Goal: Task Accomplishment & Management: Use online tool/utility

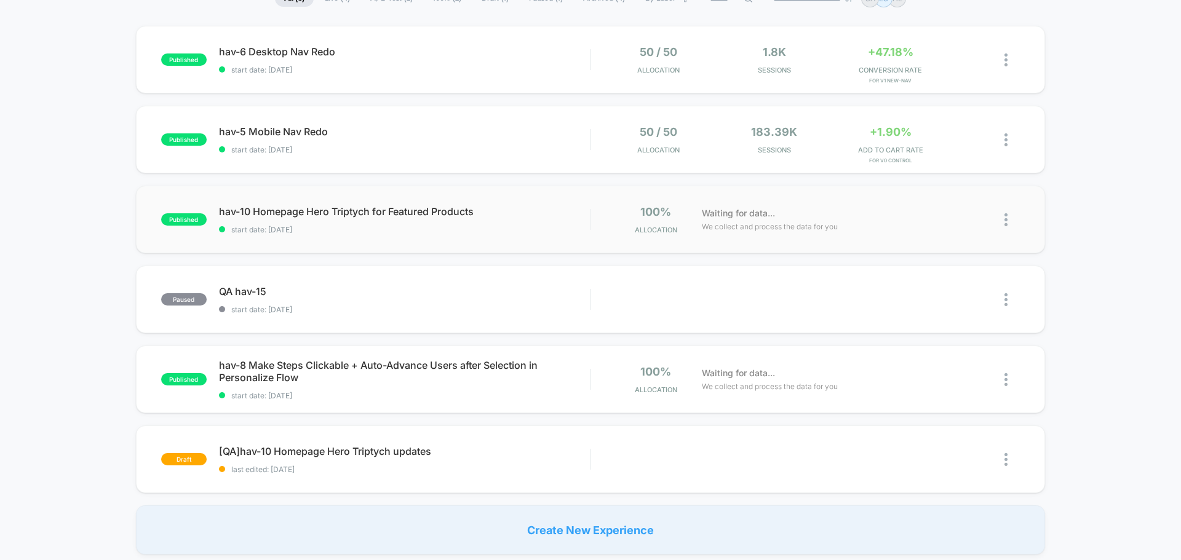
scroll to position [308, 0]
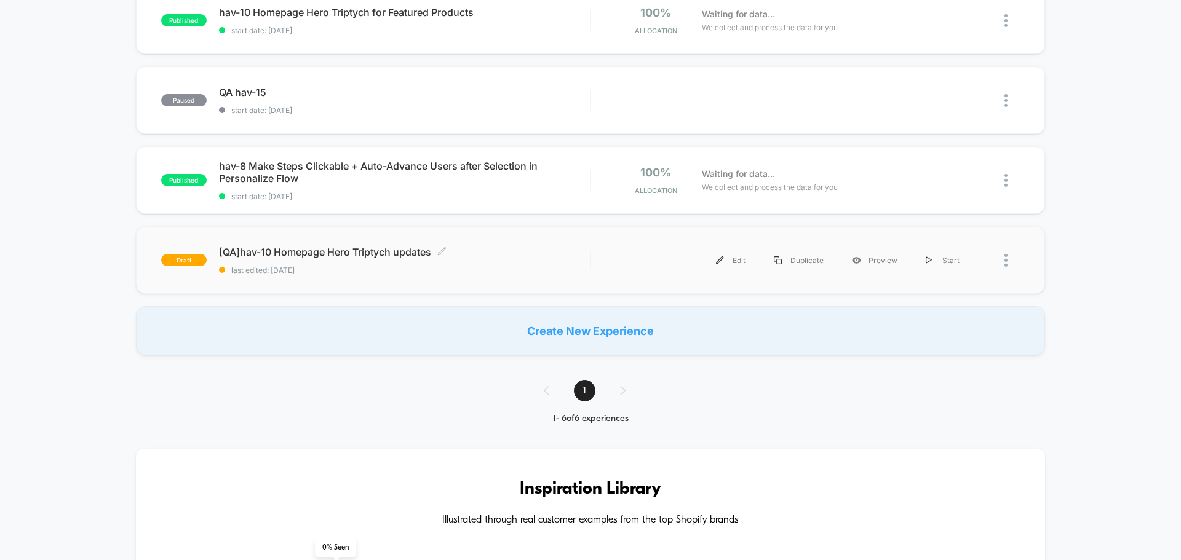
click at [354, 254] on span "[QA]hav-10 Homepage Hero Triptych updates Click to edit experience details" at bounding box center [404, 252] width 371 height 12
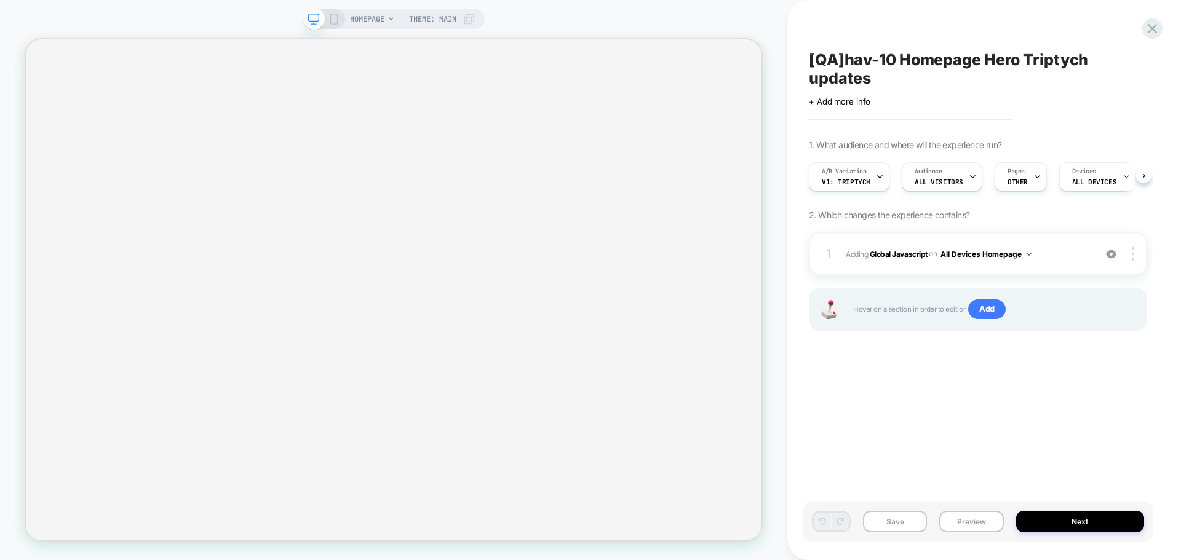
scroll to position [0, 1]
click at [974, 518] on button "Preview" at bounding box center [971, 522] width 64 height 22
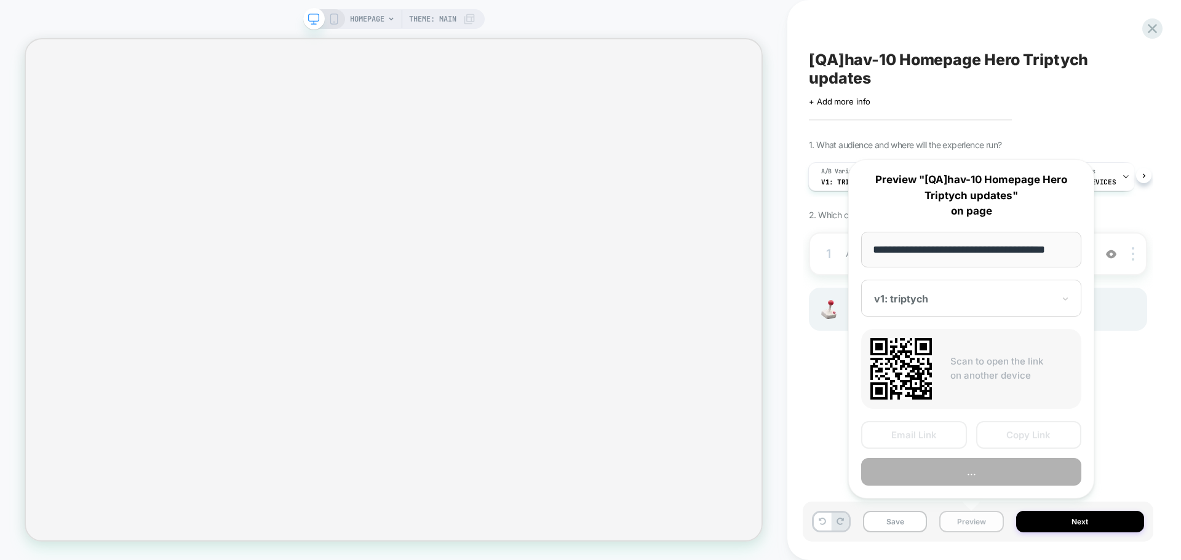
scroll to position [0, 7]
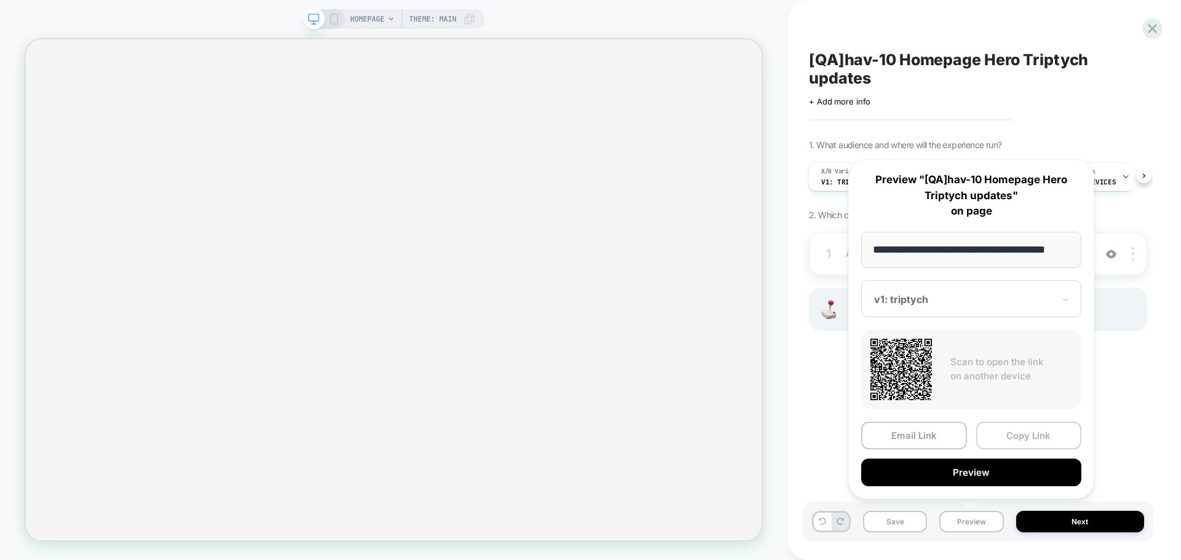
click at [1002, 445] on button "Copy Link" at bounding box center [1029, 436] width 106 height 28
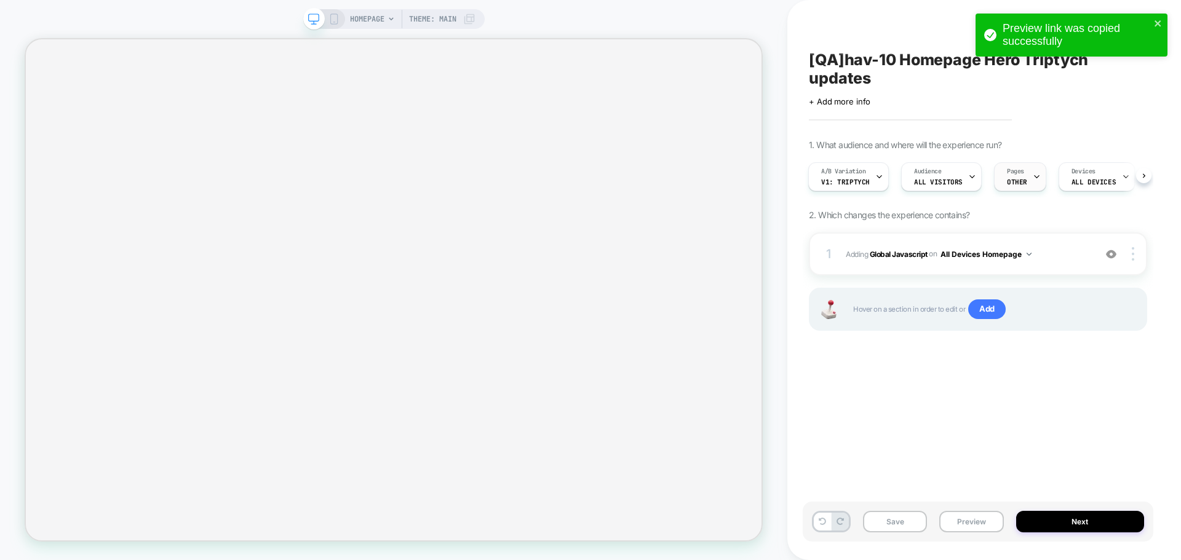
click at [1007, 168] on span "Pages" at bounding box center [1015, 171] width 17 height 9
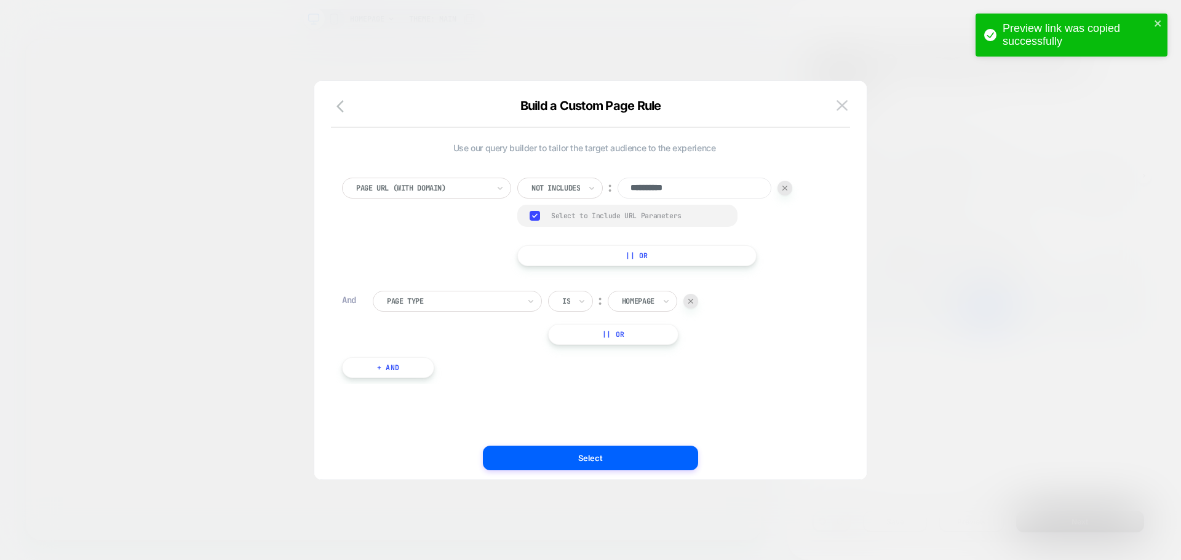
click at [1116, 345] on div at bounding box center [590, 280] width 1181 height 560
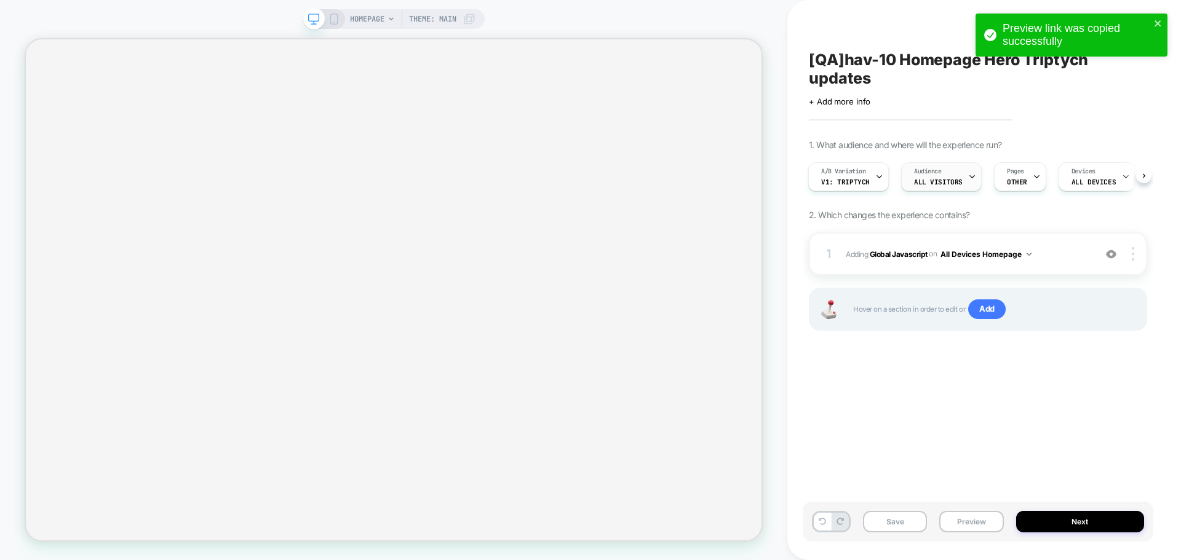
click at [934, 190] on div "Audience All Visitors" at bounding box center [938, 177] width 73 height 28
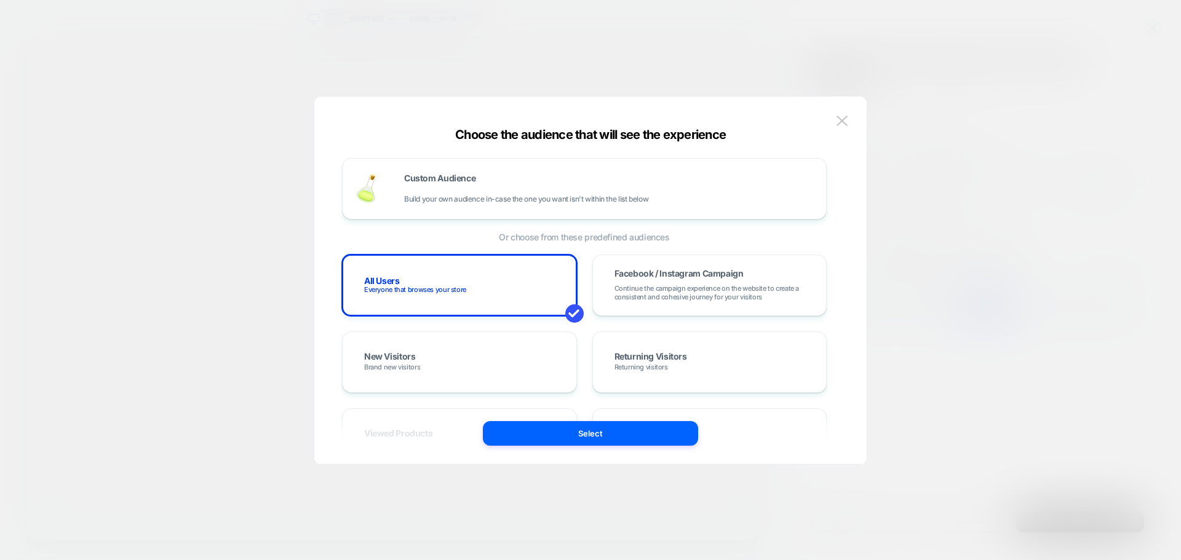
click at [945, 198] on div at bounding box center [590, 280] width 1181 height 560
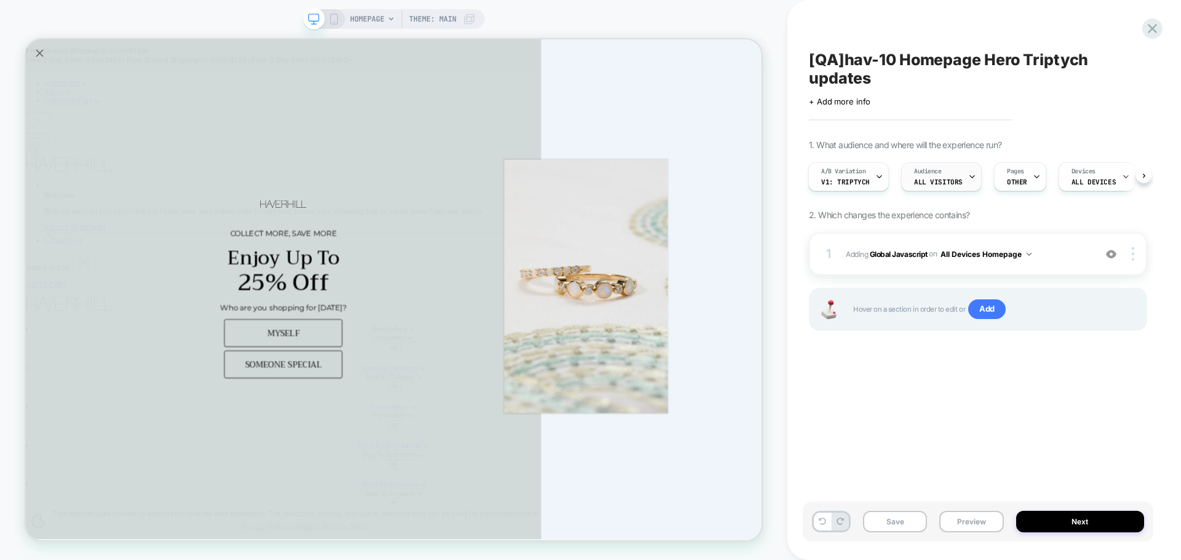
click at [933, 187] on div "Audience All Visitors" at bounding box center [938, 177] width 73 height 28
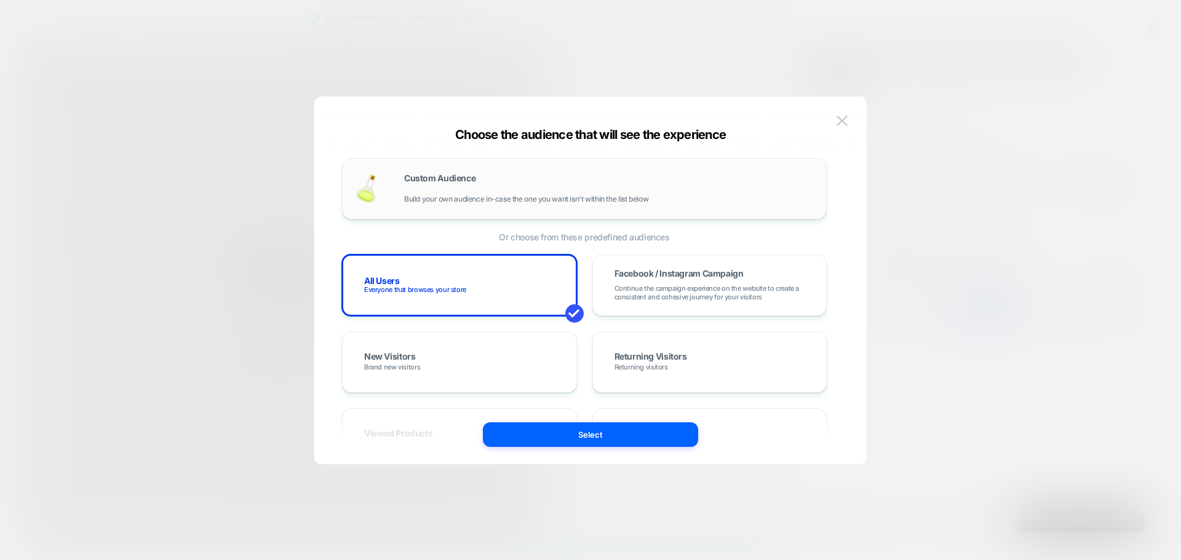
click at [386, 192] on div "Custom Audience Build your own audience in-case the one you want isn't within t…" at bounding box center [584, 189] width 459 height 36
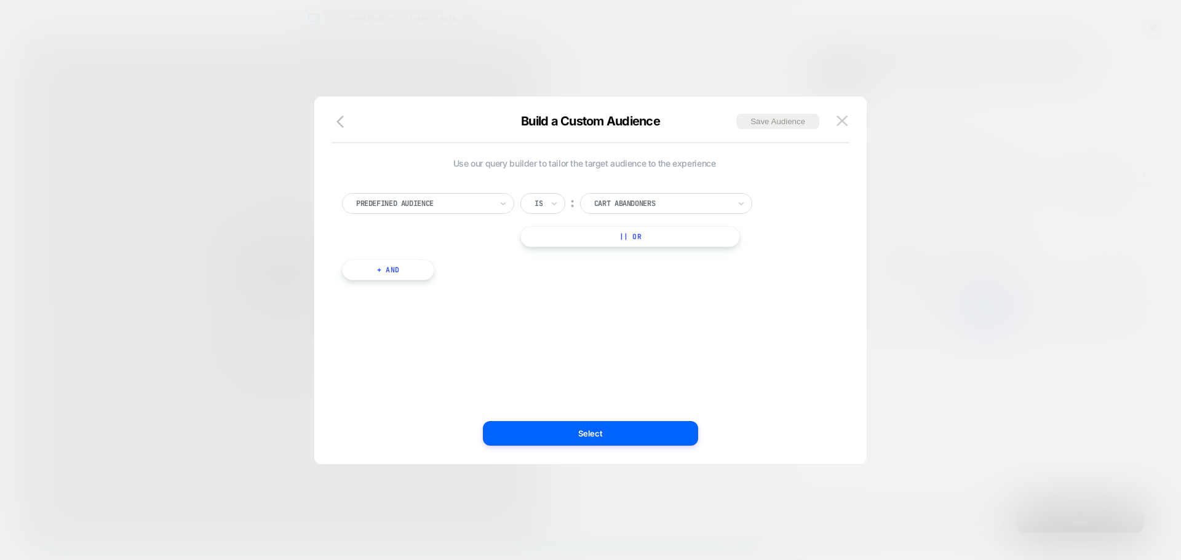
click at [425, 215] on div "Predefined Audience Is ︰ Cart Abandoners || Or" at bounding box center [584, 220] width 485 height 54
click at [430, 209] on div "Predefined Audience" at bounding box center [424, 204] width 138 height 14
type input "***"
click at [383, 295] on div "UTM Campaign" at bounding box center [434, 294] width 160 height 20
click at [633, 210] on input at bounding box center [657, 203] width 154 height 21
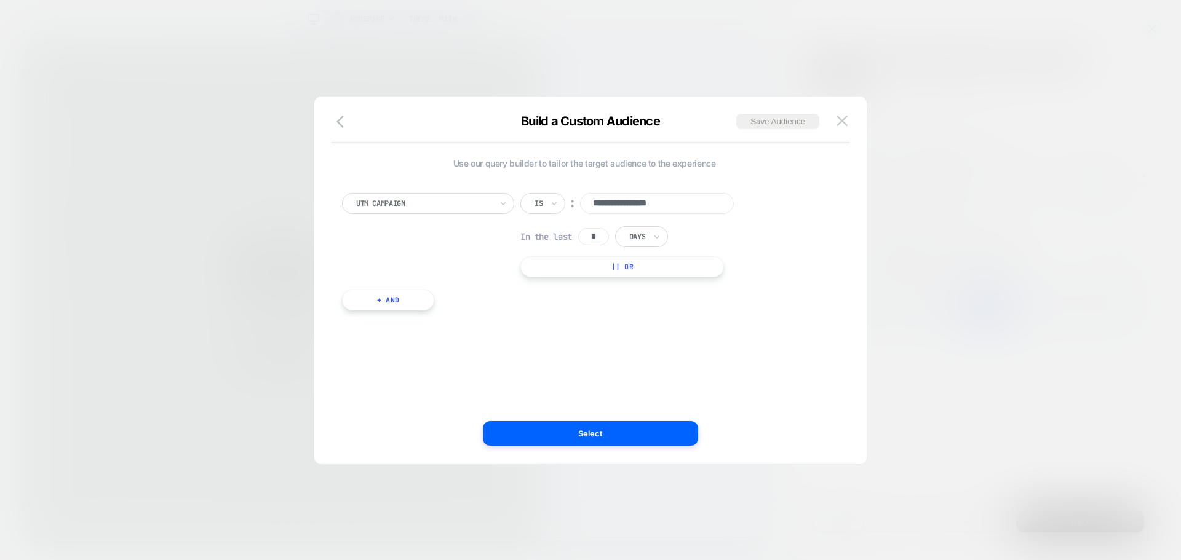
type input "**********"
click at [625, 426] on button "Select" at bounding box center [590, 433] width 215 height 25
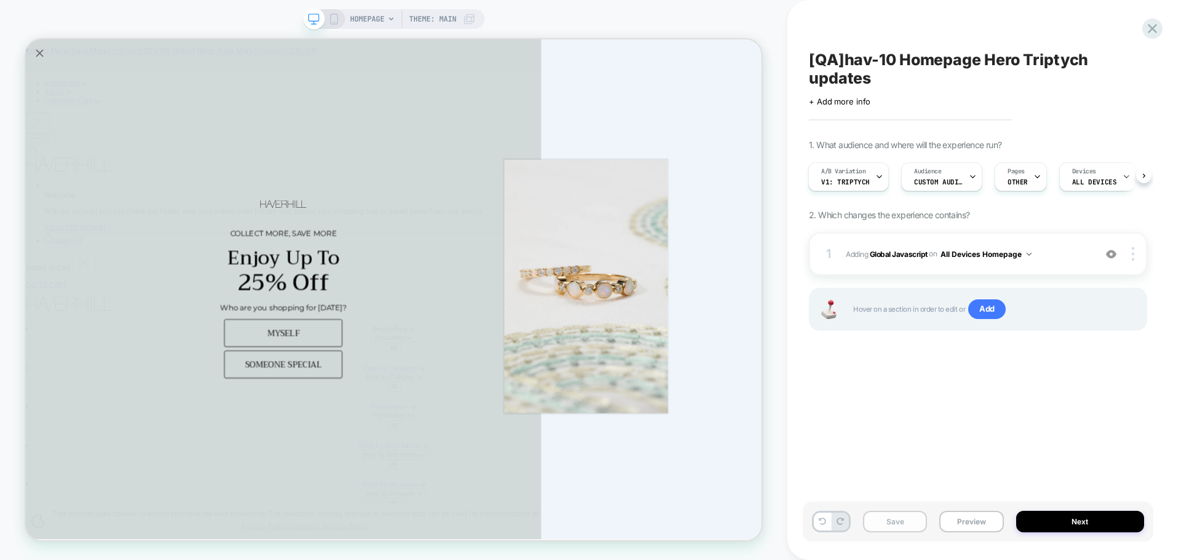
click at [887, 528] on button "Save" at bounding box center [895, 522] width 64 height 22
click at [1148, 178] on button at bounding box center [1143, 175] width 15 height 15
click at [1070, 520] on button "Next" at bounding box center [1080, 522] width 129 height 22
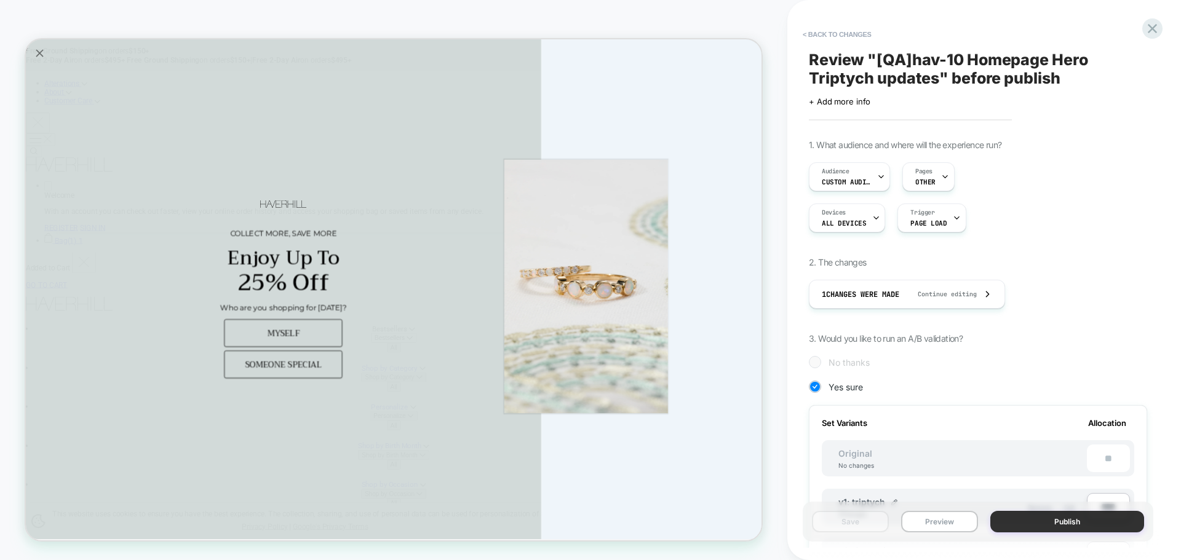
click at [1072, 528] on button "Publish" at bounding box center [1067, 522] width 154 height 22
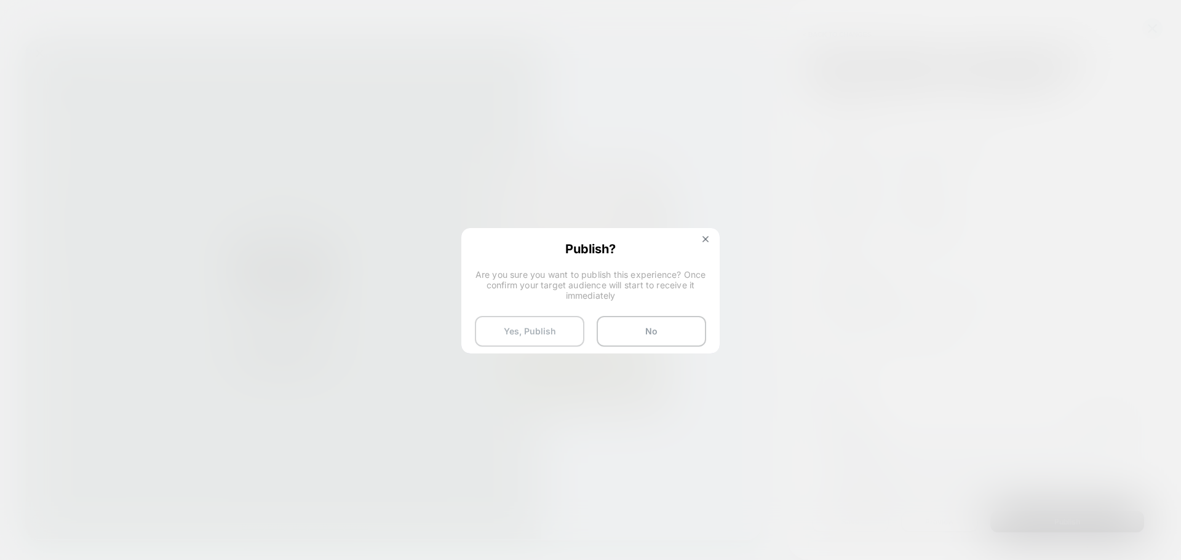
click at [538, 339] on button "Yes, Publish" at bounding box center [529, 331] width 109 height 31
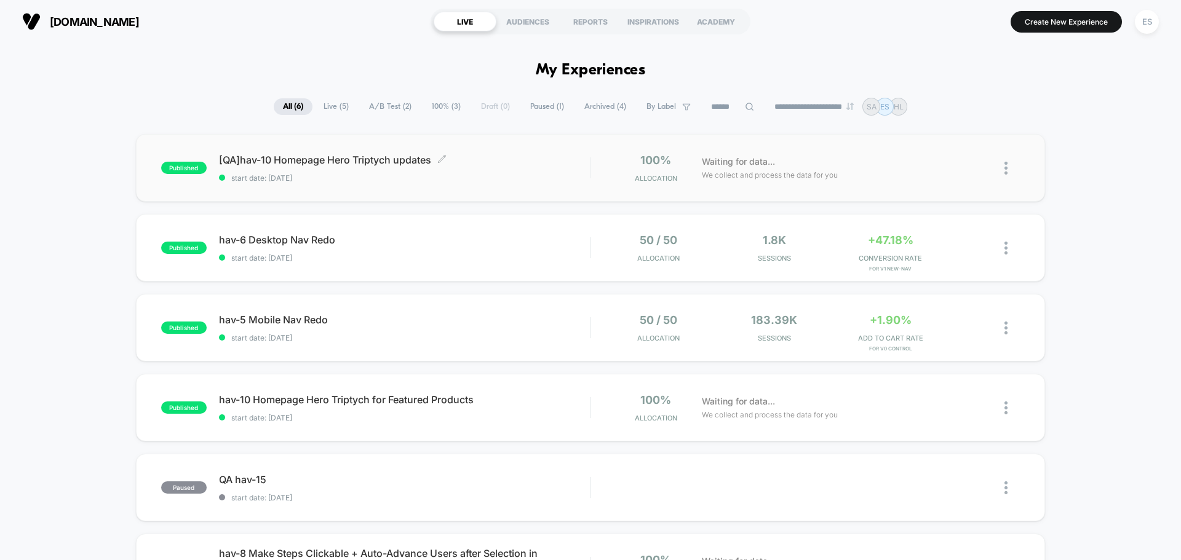
click at [342, 156] on span "[QA]hav-10 Homepage Hero Triptych updates Click to edit experience details" at bounding box center [404, 160] width 371 height 12
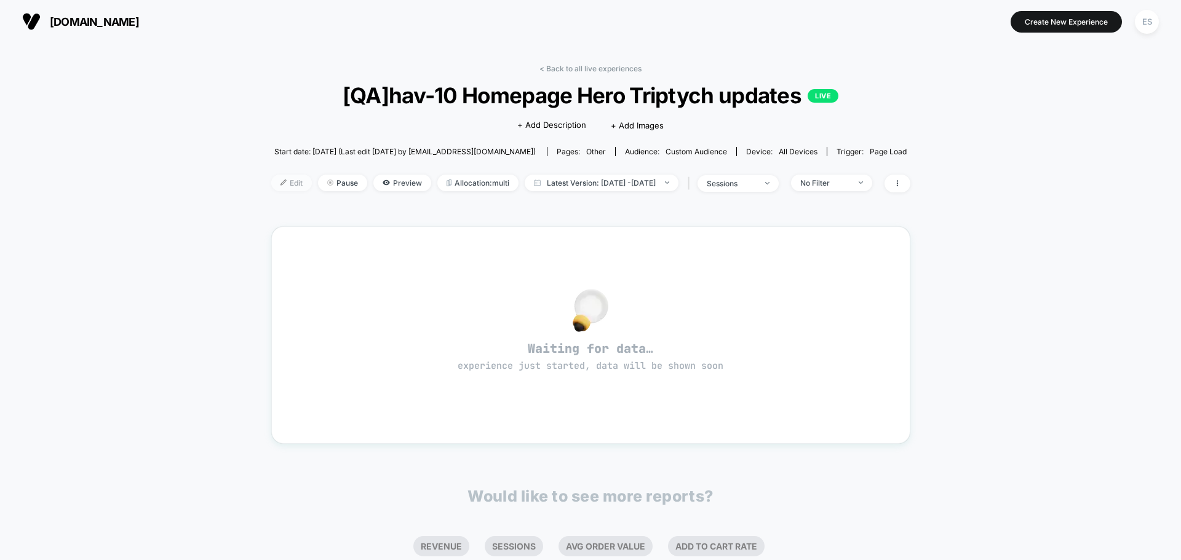
click at [276, 187] on span "Edit" at bounding box center [291, 183] width 41 height 17
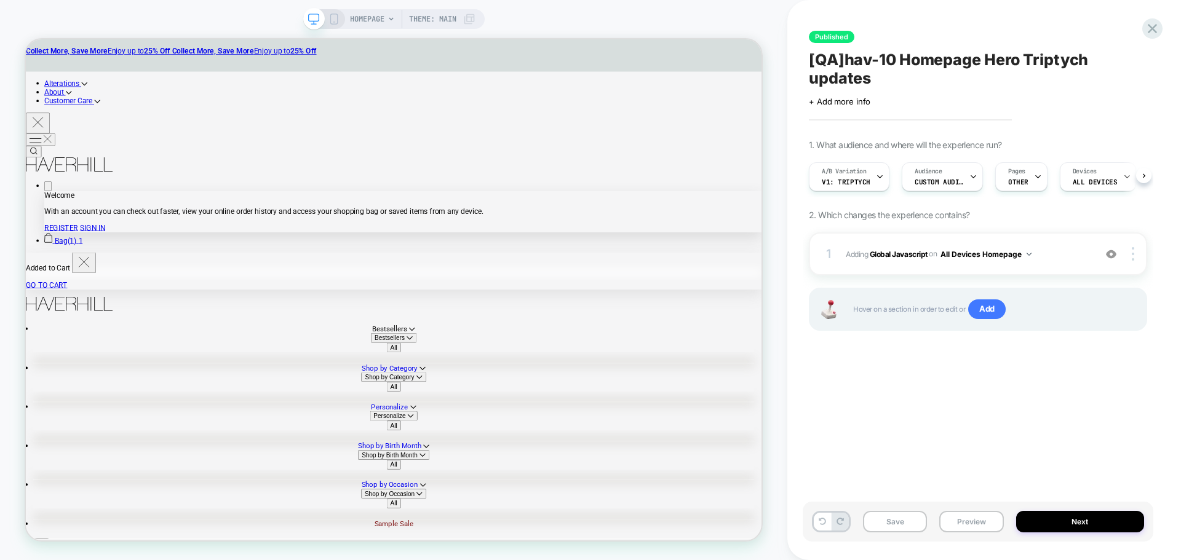
scroll to position [0, 1]
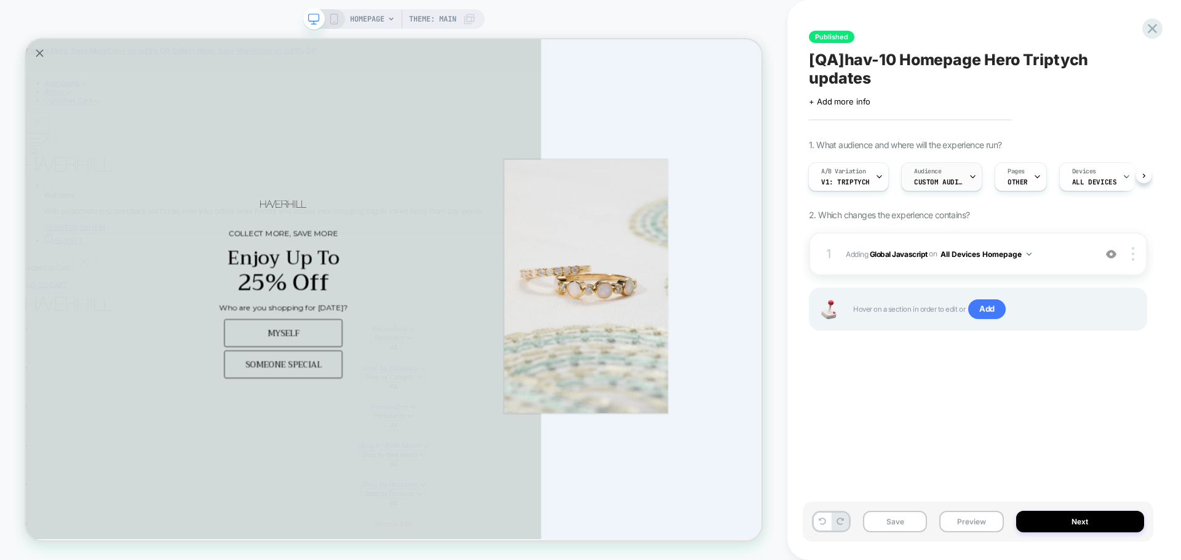
click at [959, 184] on span "Custom Audience" at bounding box center [938, 182] width 49 height 9
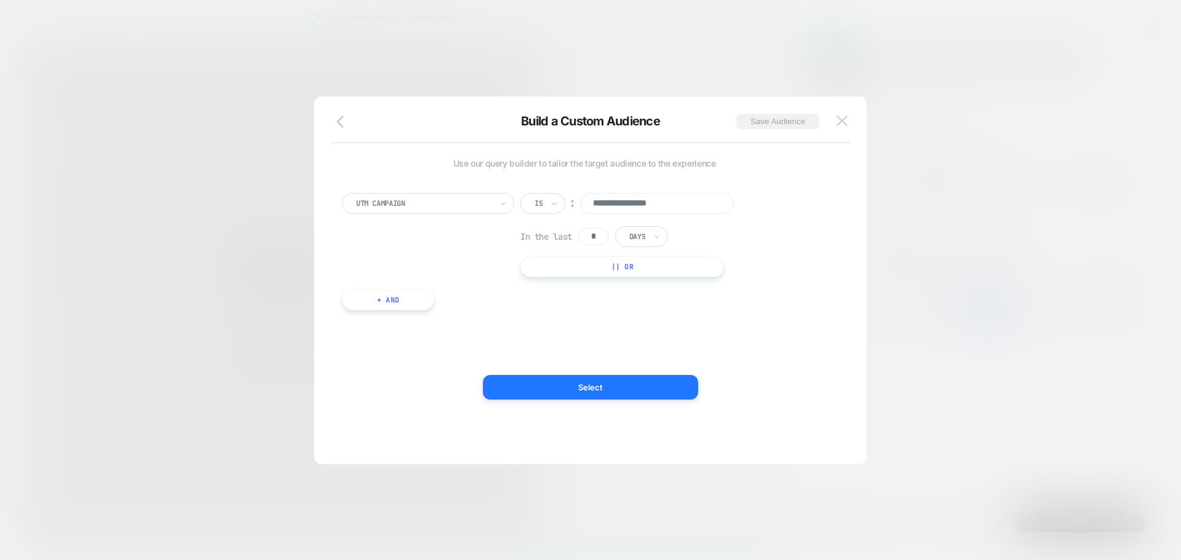
scroll to position [0, 0]
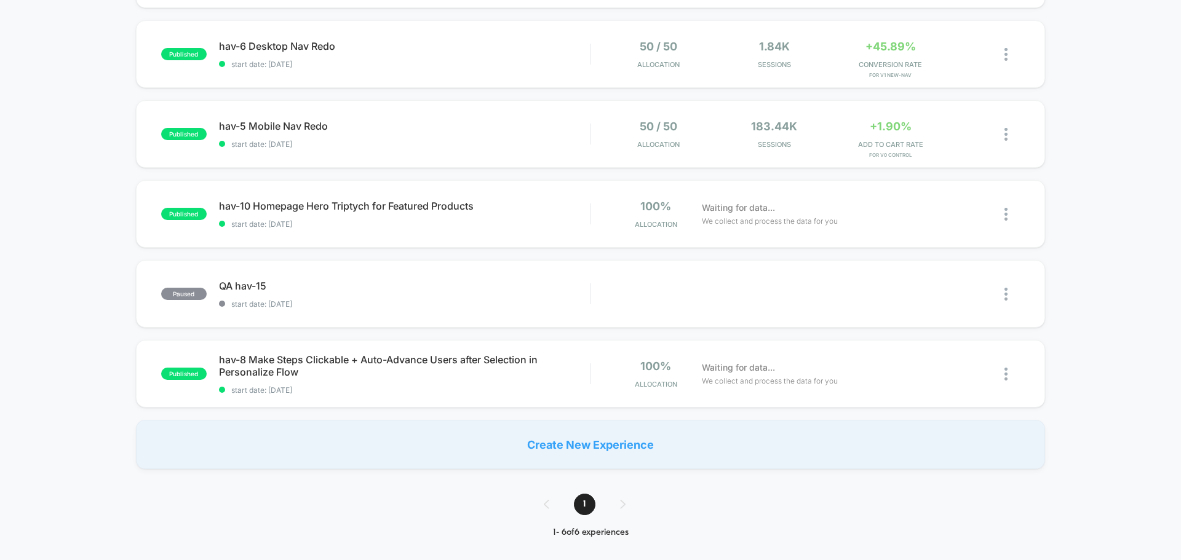
scroll to position [123, 0]
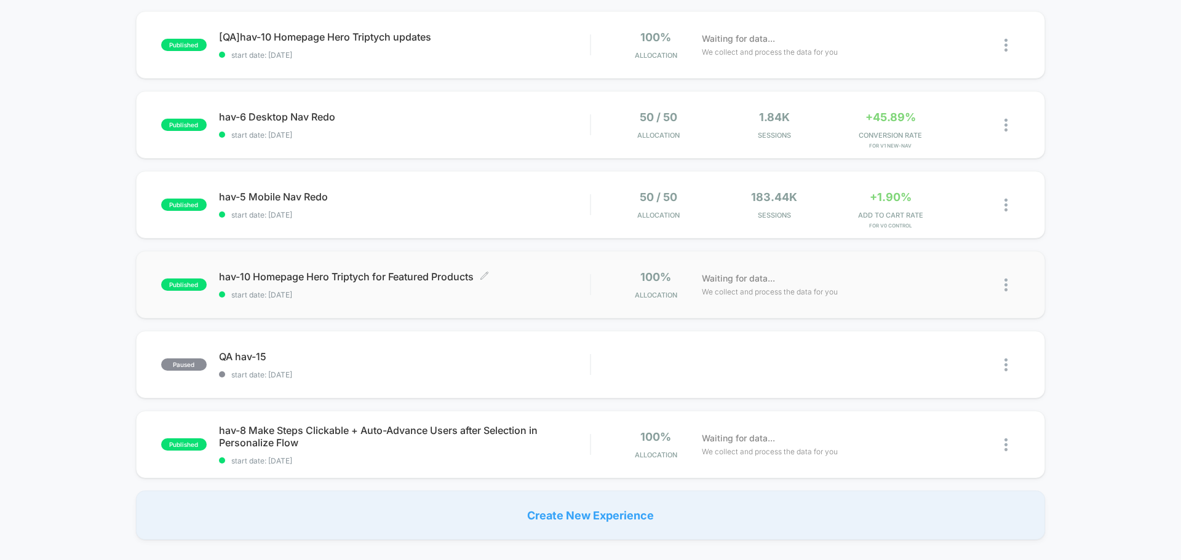
click at [355, 279] on span "hav-10 Homepage Hero Triptych for Featured Products Click to edit experience de…" at bounding box center [404, 277] width 371 height 12
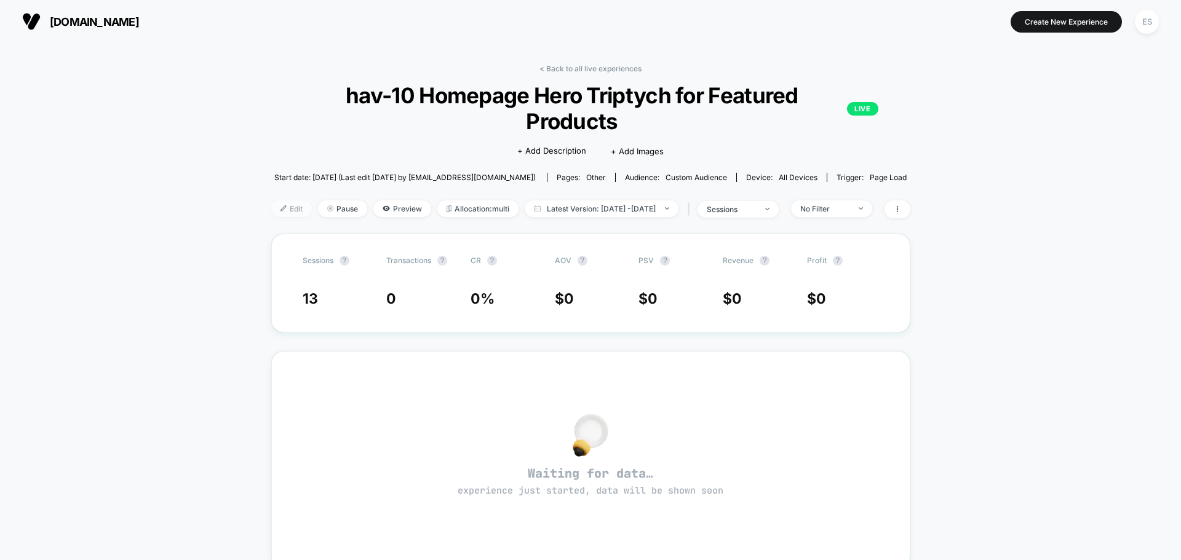
click at [273, 200] on span "Edit" at bounding box center [291, 208] width 41 height 17
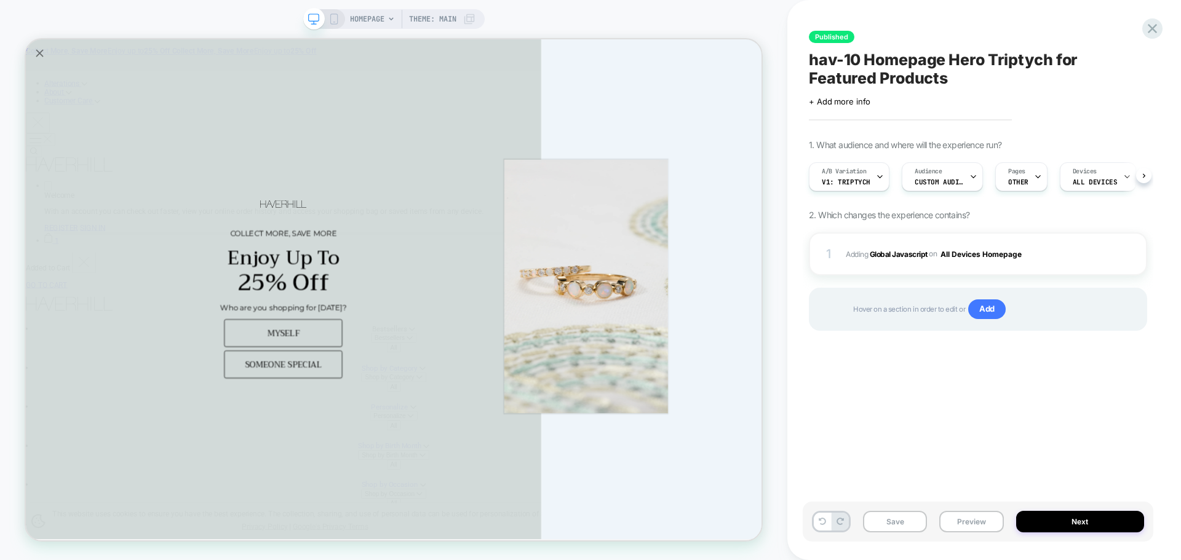
scroll to position [0, 1]
click at [969, 180] on icon at bounding box center [973, 177] width 8 height 8
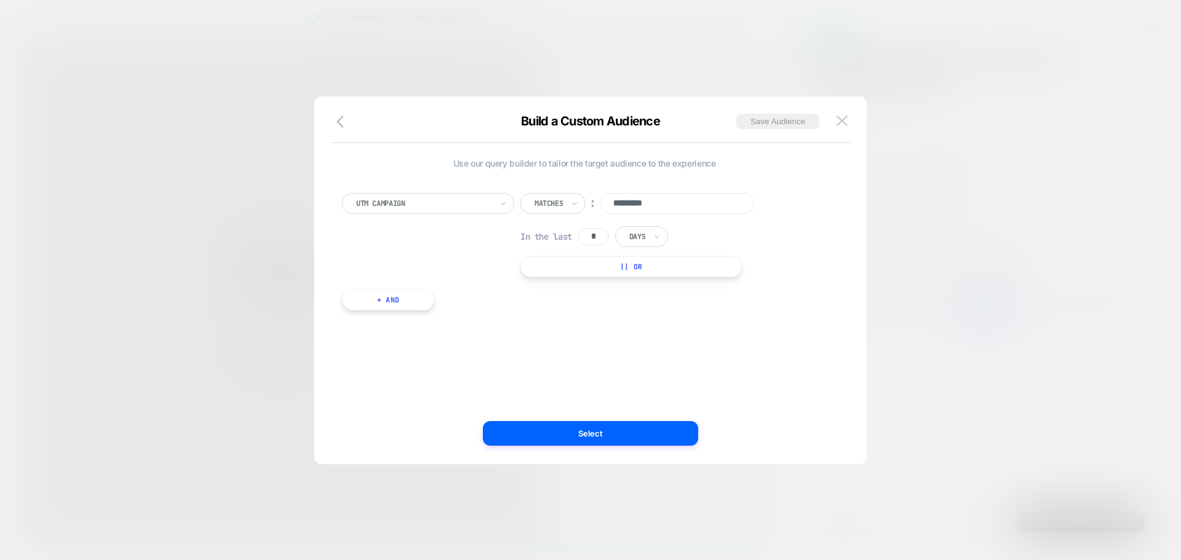
click at [1113, 186] on div at bounding box center [590, 280] width 1181 height 560
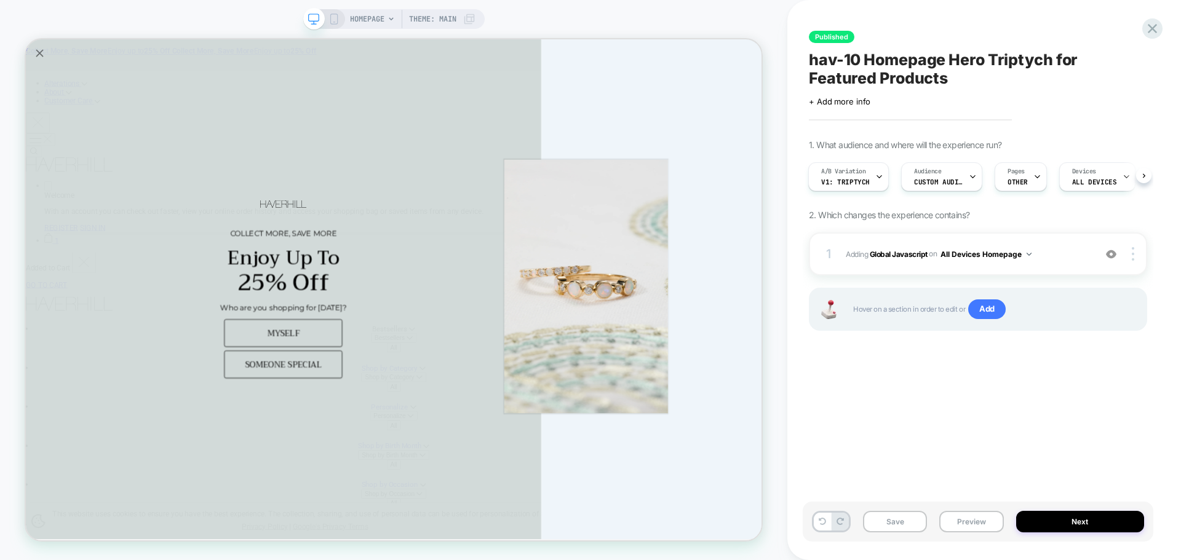
click at [828, 21] on div "Published hav-10 Homepage Hero Triptych for Featured Products Click to edit exp…" at bounding box center [978, 280] width 351 height 536
click at [1057, 530] on button "Next" at bounding box center [1080, 522] width 129 height 22
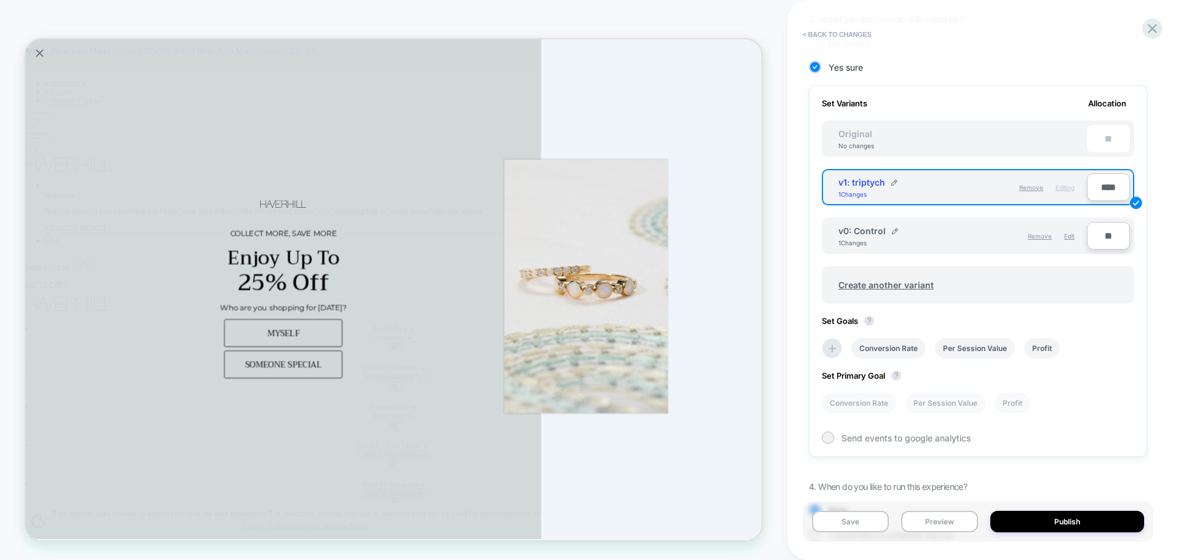
scroll to position [73, 0]
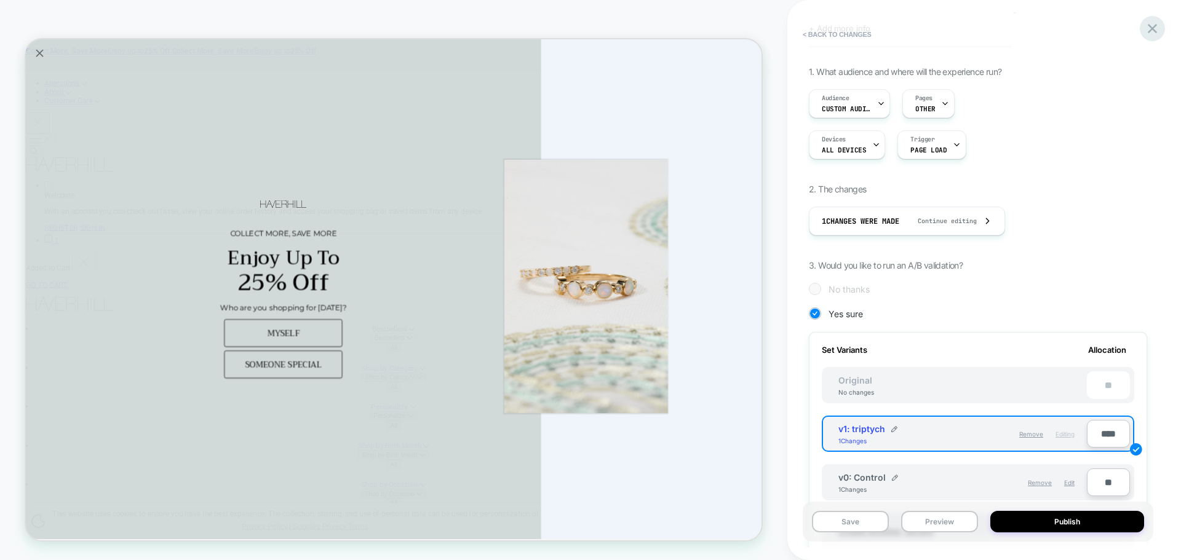
click at [1150, 20] on icon at bounding box center [1152, 28] width 17 height 17
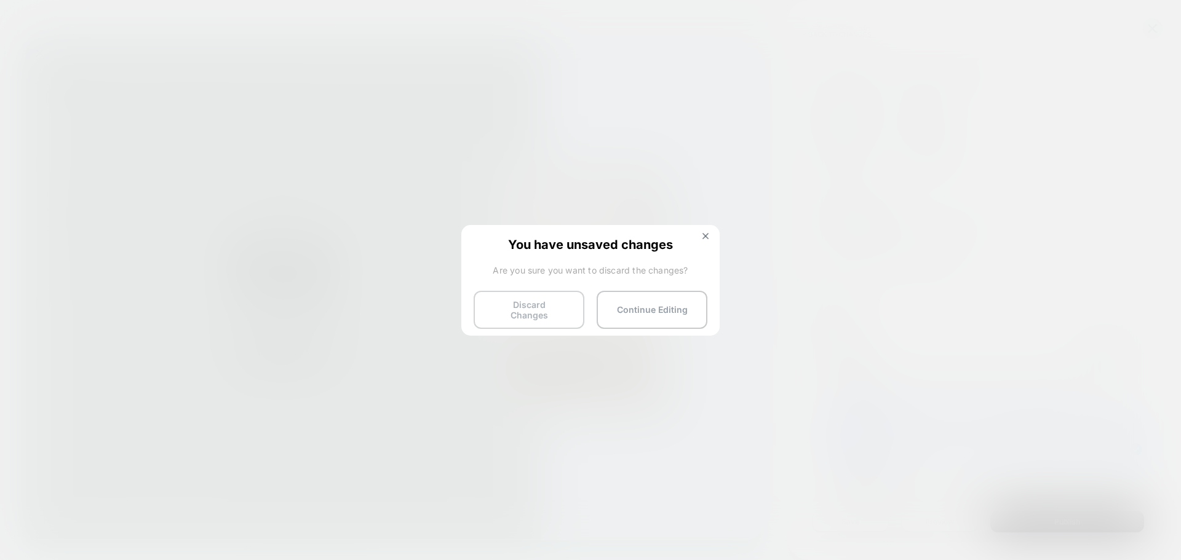
click at [563, 311] on button "Discard Changes" at bounding box center [529, 310] width 111 height 38
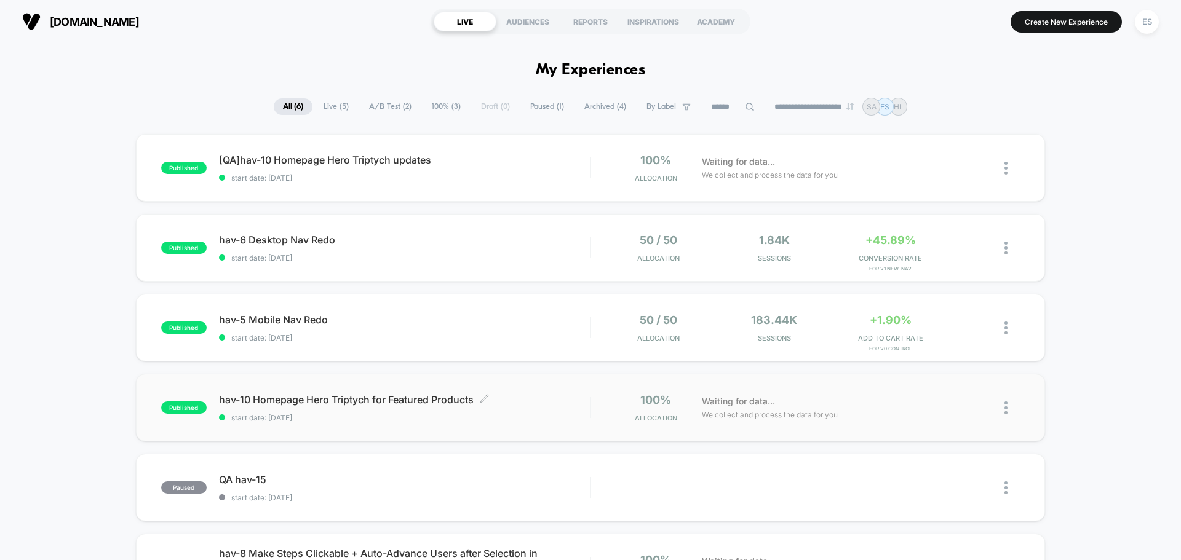
click at [282, 399] on span "hav-10 Homepage Hero Triptych for Featured Products Click to edit experience de…" at bounding box center [404, 400] width 371 height 12
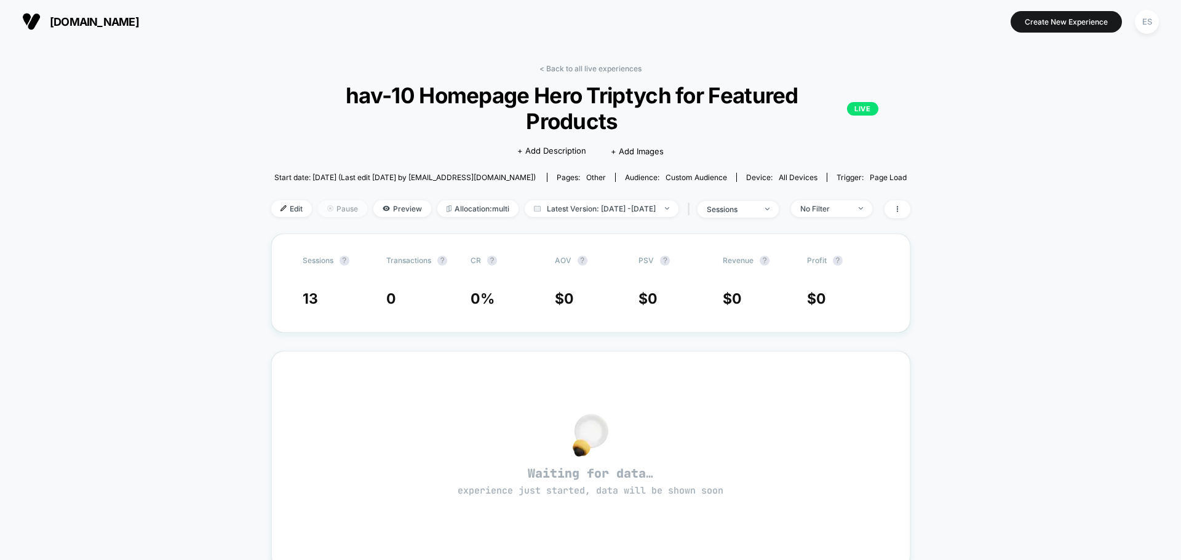
click at [328, 200] on span "Pause" at bounding box center [342, 208] width 49 height 17
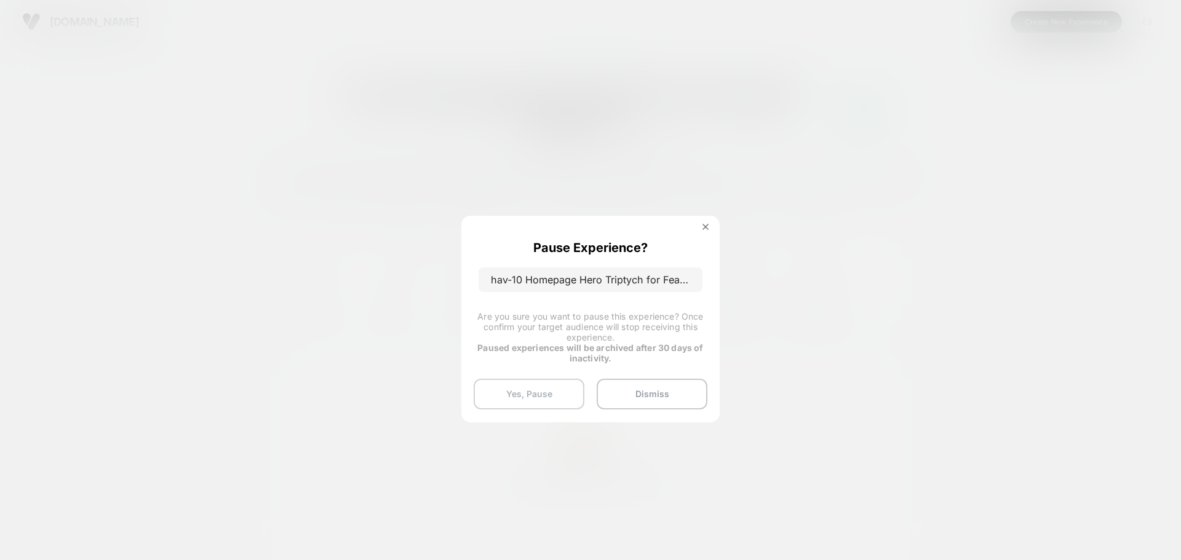
click at [515, 401] on button "Yes, Pause" at bounding box center [529, 394] width 111 height 31
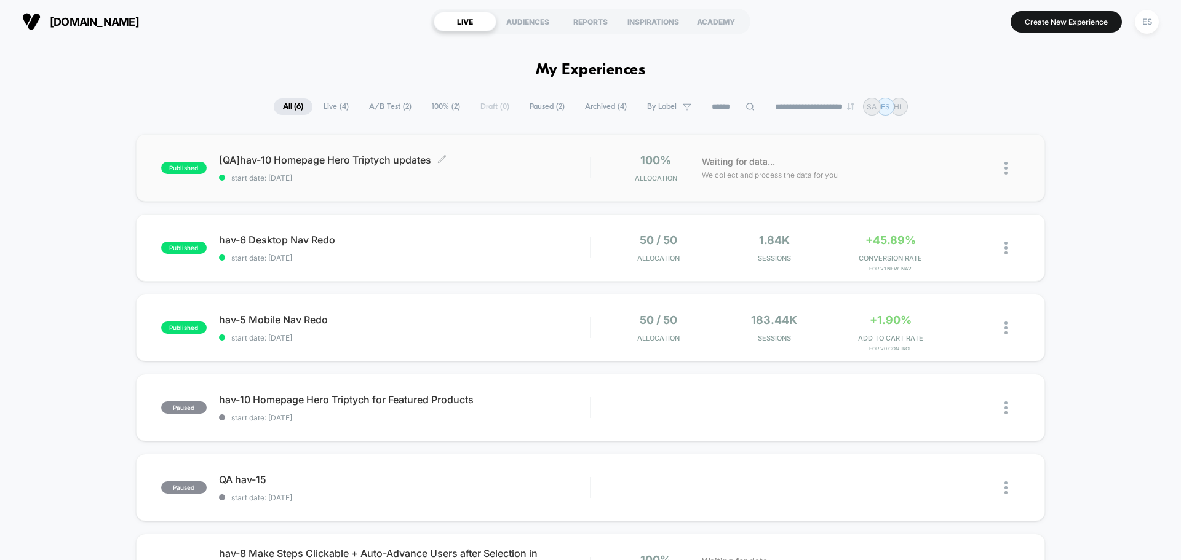
click at [376, 159] on span "[QA]hav-10 Homepage Hero Triptych updates Click to edit experience details" at bounding box center [404, 160] width 371 height 12
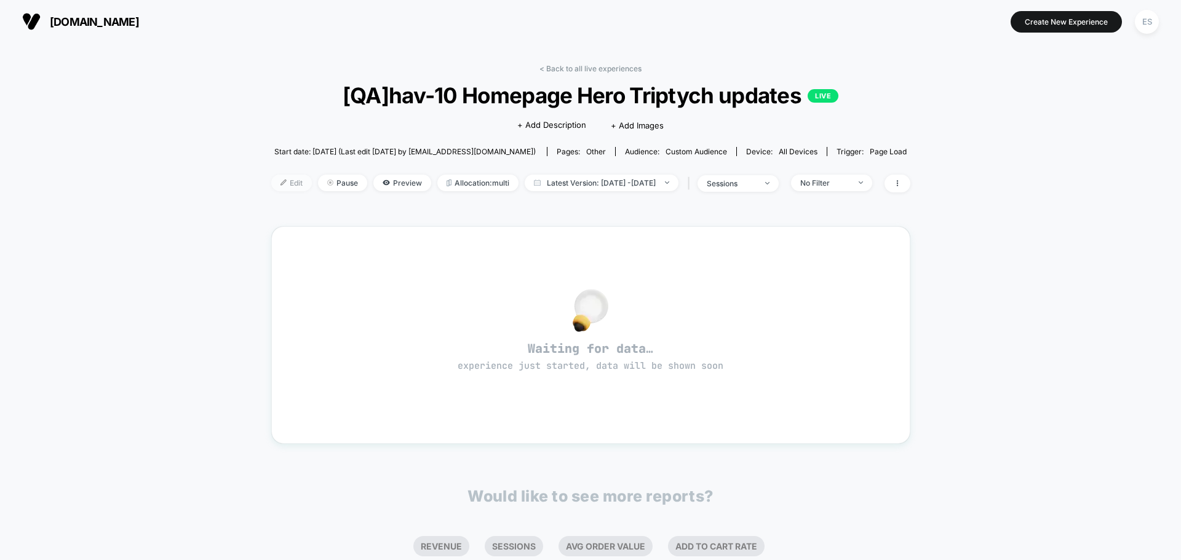
click at [275, 190] on span "Edit" at bounding box center [291, 183] width 41 height 17
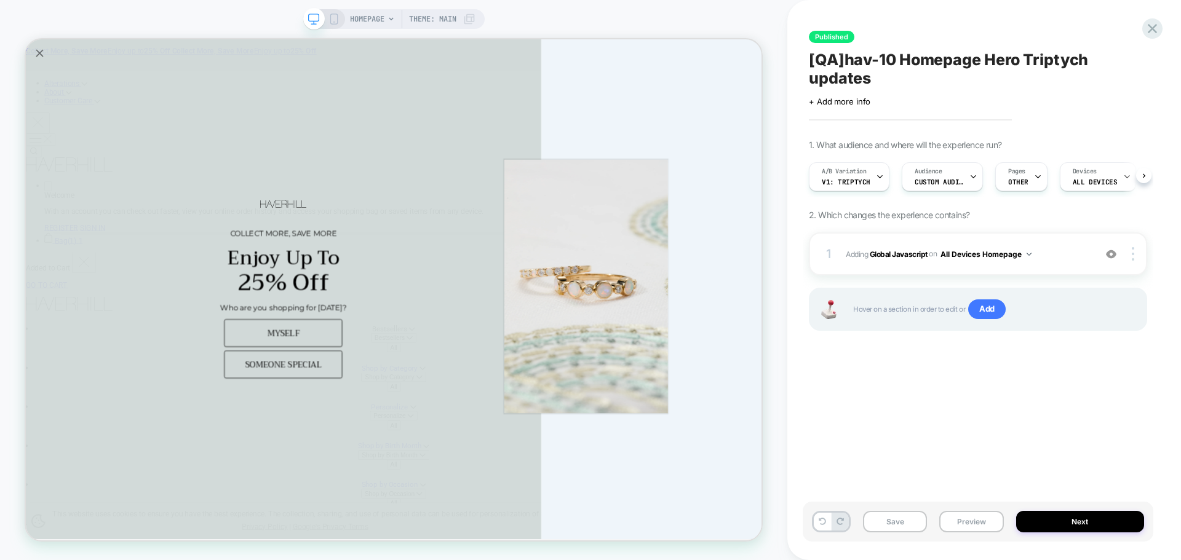
scroll to position [0, 1]
click at [953, 187] on div "Audience Custom Audience" at bounding box center [939, 177] width 74 height 28
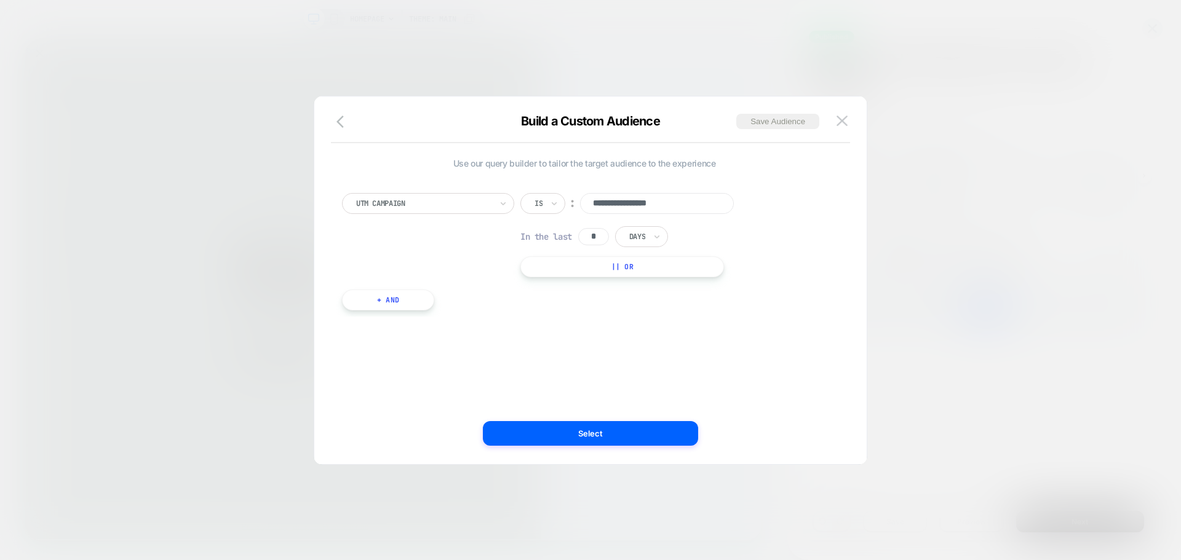
drag, startPoint x: 847, startPoint y: 125, endPoint x: 821, endPoint y: 117, distance: 27.6
click at [847, 125] on button at bounding box center [842, 121] width 18 height 18
